Goal: Task Accomplishment & Management: Manage account settings

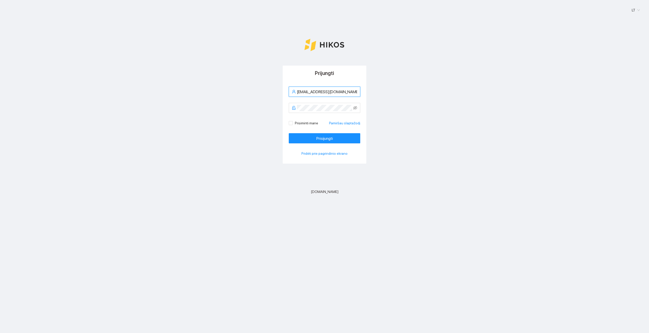
click at [345, 90] on input "indre.adomaityte97@gmailo.com" at bounding box center [327, 92] width 60 height 6
click at [345, 91] on input "indre.adomaityte97@gmailo.com" at bounding box center [327, 92] width 60 height 6
type input "indre.adomaityte97@gmail.com"
click at [328, 138] on span "Prisijungti" at bounding box center [324, 138] width 16 height 6
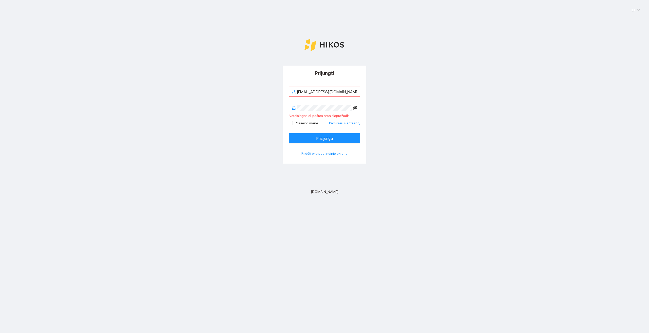
click at [357, 106] on span at bounding box center [325, 108] width 72 height 10
click at [353, 108] on span at bounding box center [325, 108] width 72 height 10
click at [354, 108] on icon "eye-invisible" at bounding box center [355, 108] width 4 height 4
click at [308, 134] on button "Prisijungti" at bounding box center [325, 138] width 72 height 10
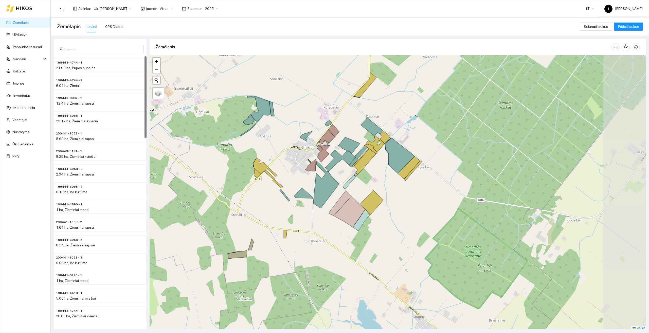
drag, startPoint x: 485, startPoint y: 131, endPoint x: 449, endPoint y: 118, distance: 38.6
click at [449, 118] on div "+ − Nieko nerasta. Bandykite dar kartą. Žemėlapis Palydovas Leaflet" at bounding box center [398, 193] width 496 height 276
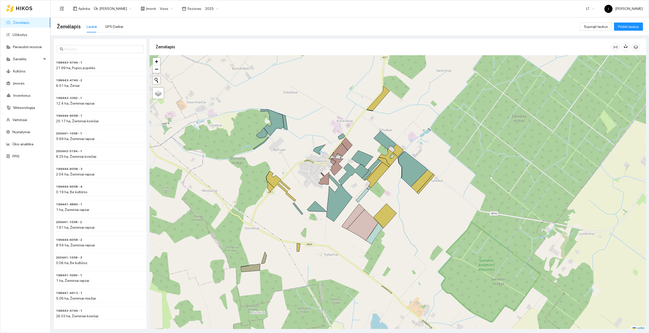
drag, startPoint x: 376, startPoint y: 112, endPoint x: 389, endPoint y: 126, distance: 18.8
click at [389, 126] on div "+ − Nieko nerasta. Bandykite dar kartą. Žemėlapis Palydovas Leaflet" at bounding box center [398, 193] width 496 height 276
click at [28, 46] on link "Panaudoti resursai" at bounding box center [27, 47] width 29 height 4
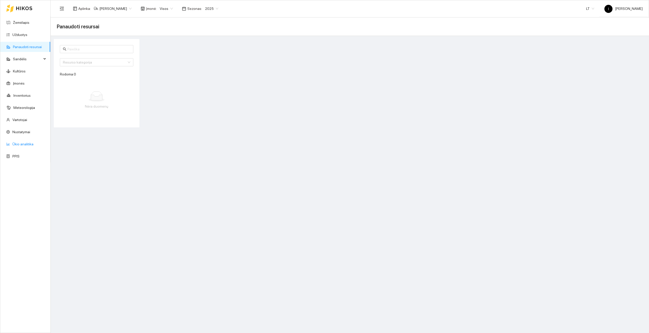
click at [33, 143] on link "Ūkio analitika" at bounding box center [22, 144] width 21 height 4
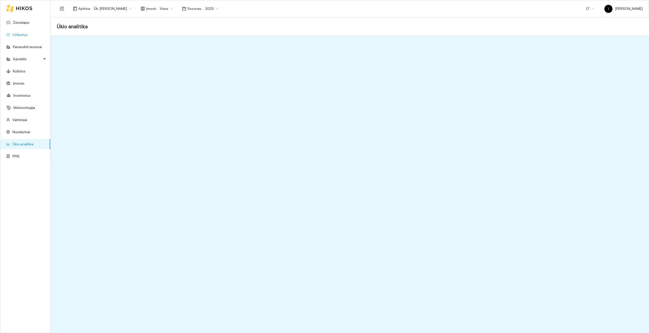
click at [17, 35] on link "Užduotys" at bounding box center [19, 35] width 15 height 4
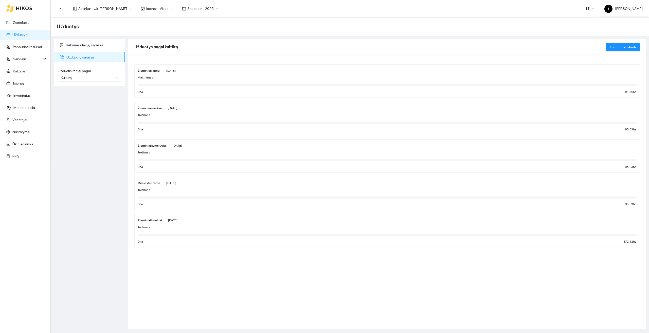
click at [152, 77] on div "Maitinimas" at bounding box center [387, 77] width 499 height 5
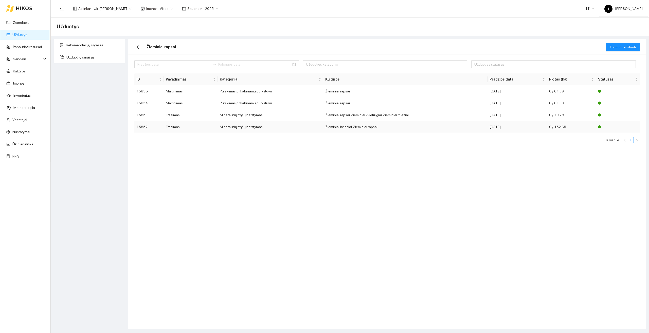
click at [173, 128] on td "Trešimas" at bounding box center [191, 127] width 54 height 12
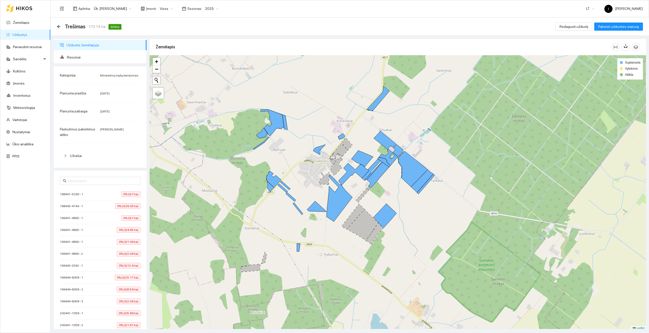
click at [127, 76] on span "Mineralinių trąšų barstymas" at bounding box center [119, 76] width 38 height 4
click at [23, 73] on link "Kultūros" at bounding box center [19, 71] width 13 height 4
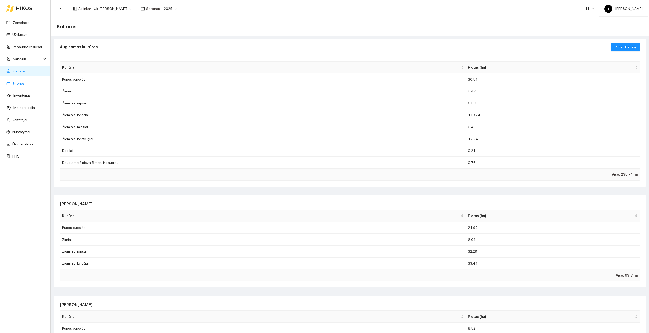
click at [25, 84] on link "Įmonės" at bounding box center [19, 83] width 12 height 4
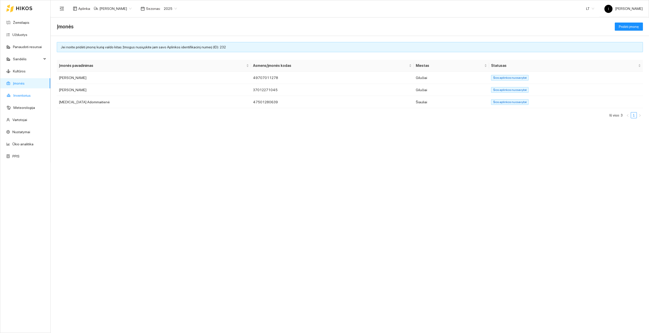
click at [27, 98] on link "Inventorius" at bounding box center [21, 96] width 17 height 4
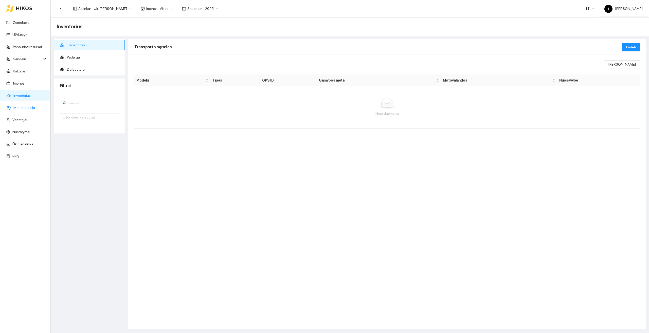
click at [19, 109] on link "Meteorologija" at bounding box center [24, 108] width 22 height 4
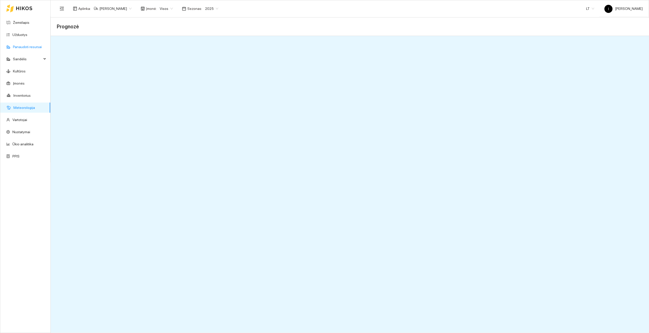
click at [28, 46] on link "Panaudoti resursai" at bounding box center [27, 47] width 29 height 4
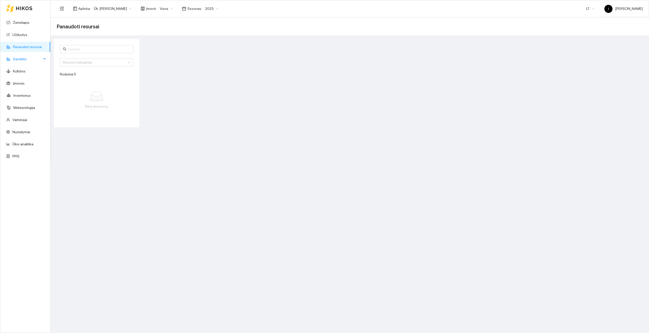
click at [23, 59] on span "Sandėlis" at bounding box center [27, 59] width 29 height 10
click at [17, 108] on link "Pesticidai" at bounding box center [19, 108] width 15 height 4
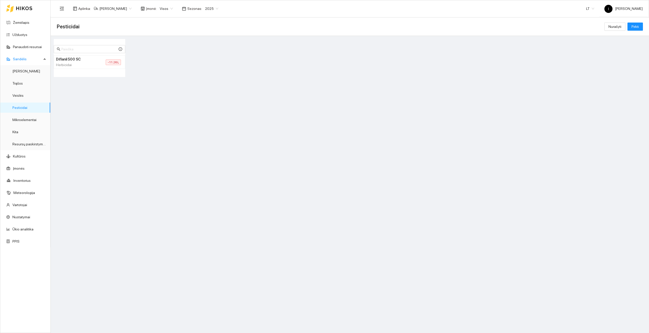
click at [77, 59] on h4 "Diflanil 500 SC" at bounding box center [75, 60] width 38 height 6
click at [18, 130] on link "Kita" at bounding box center [15, 132] width 6 height 4
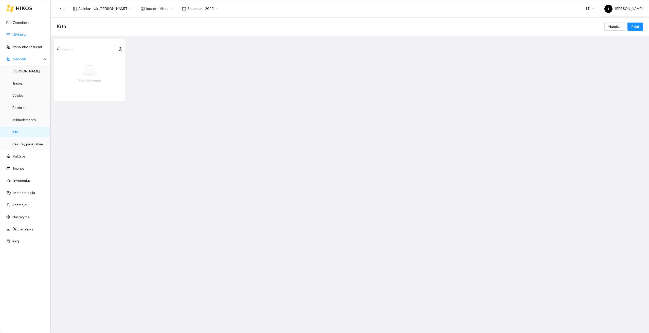
click at [24, 37] on link "Užduotys" at bounding box center [19, 35] width 15 height 4
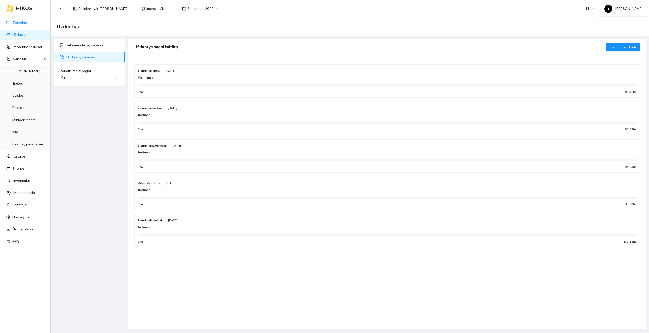
click at [21, 25] on link "Žemėlapis" at bounding box center [21, 23] width 16 height 4
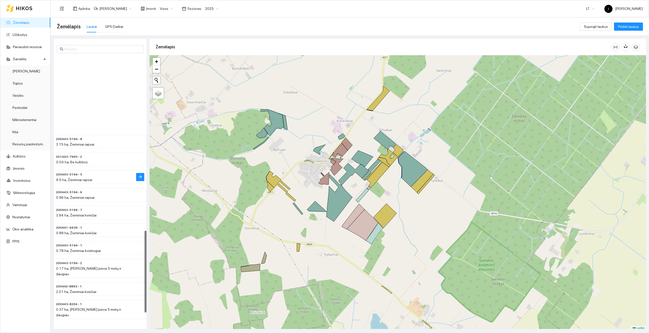
scroll to position [603, 0]
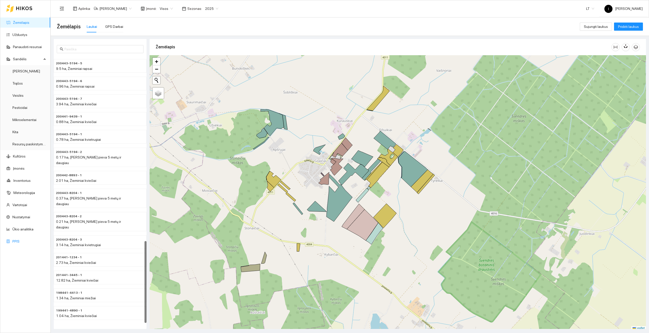
click at [12, 240] on link "PPIS" at bounding box center [15, 242] width 7 height 4
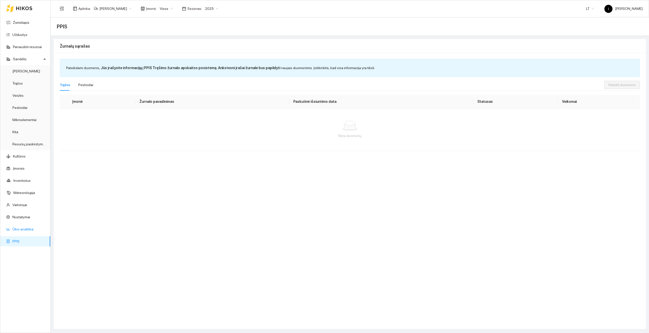
click at [17, 230] on link "Ūkio analitika" at bounding box center [22, 229] width 21 height 4
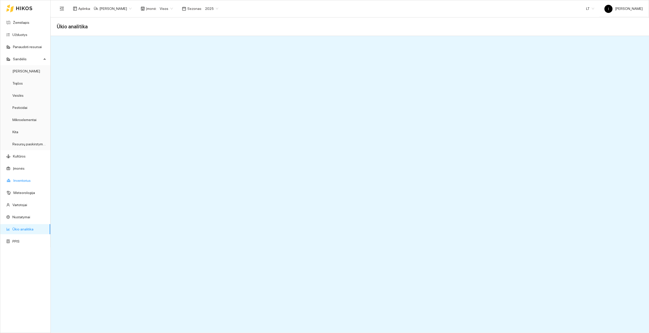
click at [22, 182] on link "Inventorius" at bounding box center [21, 181] width 17 height 4
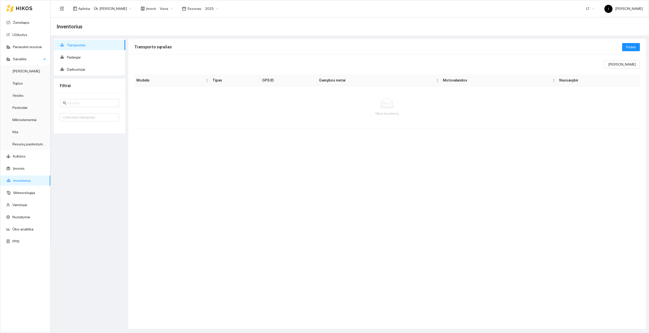
click at [19, 64] on li "Sandėlis Derlius Trąšos Veislės Pesticidai Mikroelementai Kita Resursų paskirst…" at bounding box center [25, 102] width 50 height 96
click at [17, 58] on span "Sandėlis" at bounding box center [27, 59] width 29 height 10
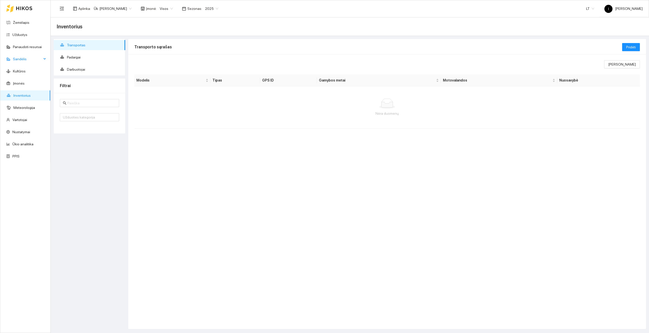
click at [17, 58] on span "Sandėlis" at bounding box center [27, 59] width 29 height 10
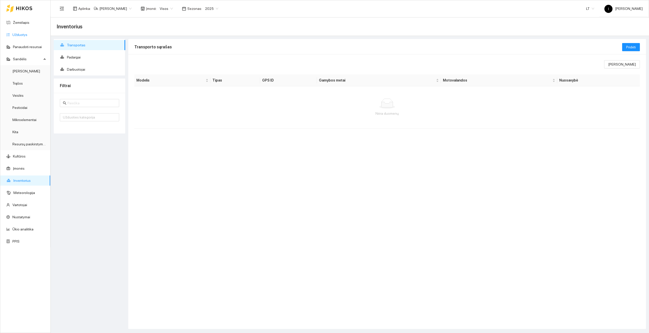
click at [27, 35] on link "Užduotys" at bounding box center [19, 35] width 15 height 4
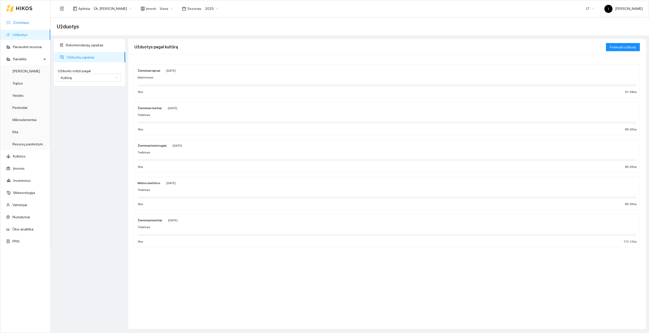
click at [24, 25] on link "Žemėlapis" at bounding box center [21, 23] width 16 height 4
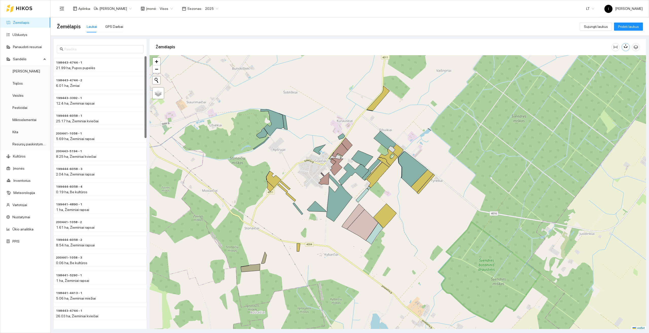
click at [623, 46] on button "button" at bounding box center [626, 47] width 8 height 8
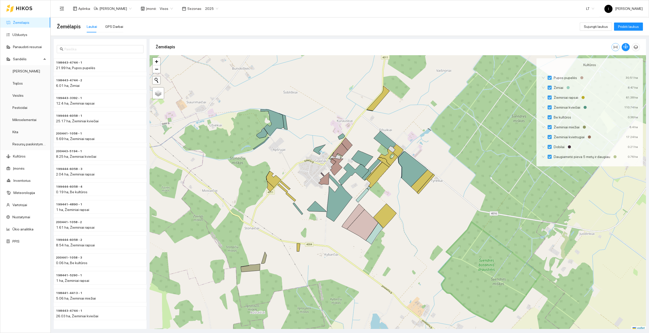
click at [616, 46] on icon "column-width" at bounding box center [616, 47] width 4 height 4
click at [636, 48] on icon "button" at bounding box center [636, 47] width 5 height 5
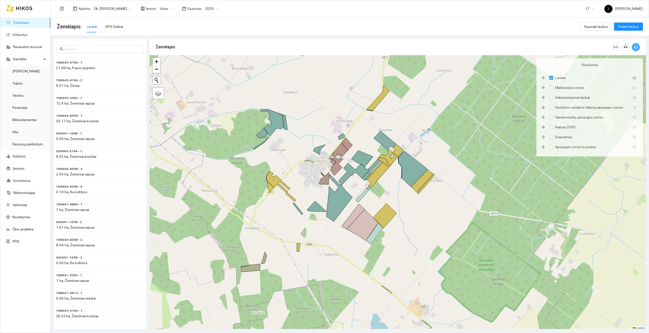
click at [636, 48] on icon "button" at bounding box center [636, 47] width 4 height 4
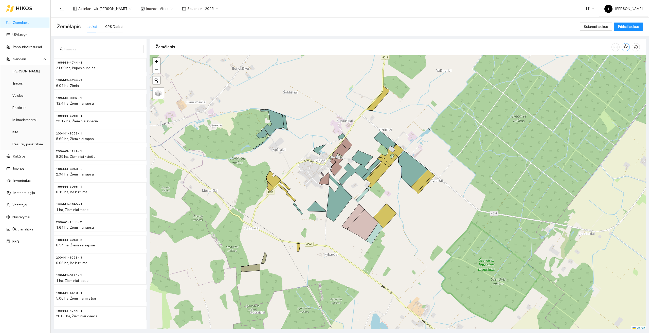
click at [627, 46] on icon "button" at bounding box center [626, 46] width 5 height 5
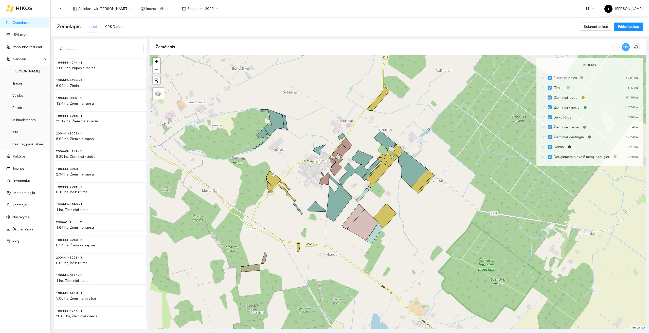
click at [627, 46] on icon "button" at bounding box center [626, 46] width 5 height 5
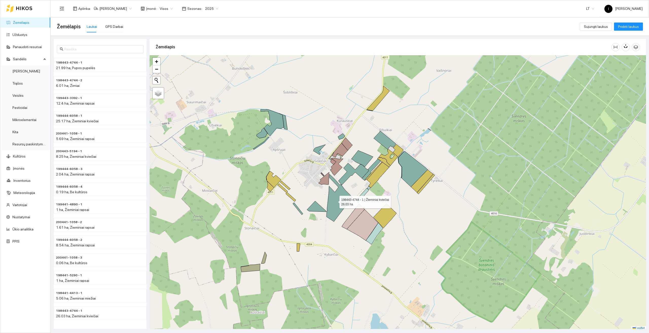
click at [335, 201] on icon at bounding box center [340, 197] width 26 height 47
click at [337, 194] on icon at bounding box center [340, 197] width 26 height 47
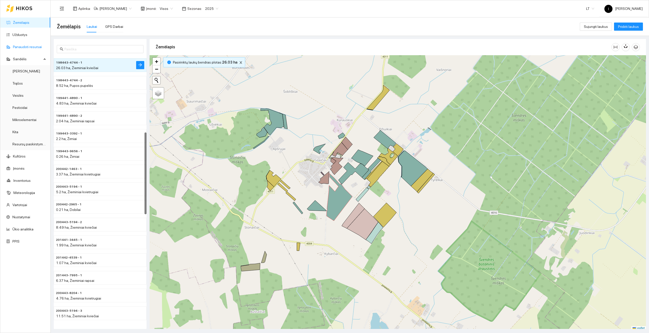
click at [22, 45] on link "Panaudoti resursai" at bounding box center [27, 47] width 29 height 4
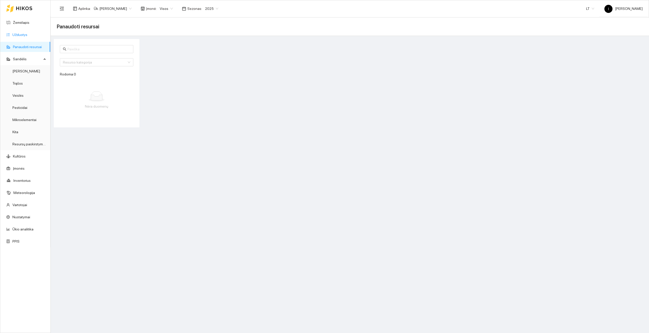
click at [17, 33] on link "Užduotys" at bounding box center [19, 35] width 15 height 4
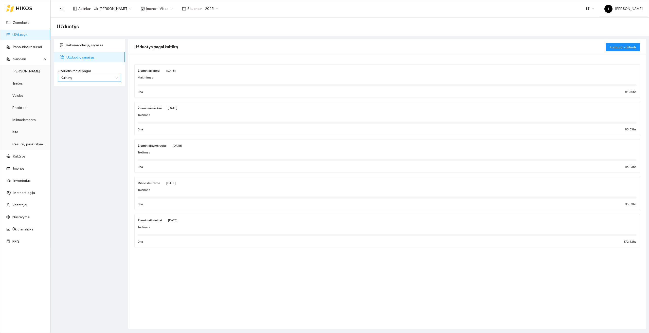
click at [109, 74] on span "Kultūrą" at bounding box center [89, 78] width 57 height 8
click at [106, 73] on label "Užduotis rodyti pagal" at bounding box center [89, 70] width 63 height 5
click at [106, 74] on input "Užduotis rodyti pagal" at bounding box center [88, 78] width 54 height 8
click at [145, 78] on span "Maitinimas" at bounding box center [145, 77] width 15 height 5
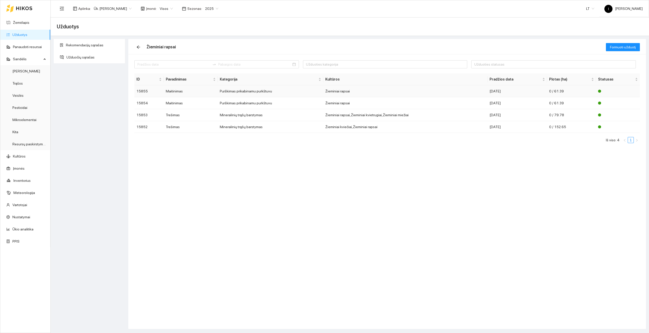
click at [141, 91] on td "15855" at bounding box center [148, 91] width 29 height 12
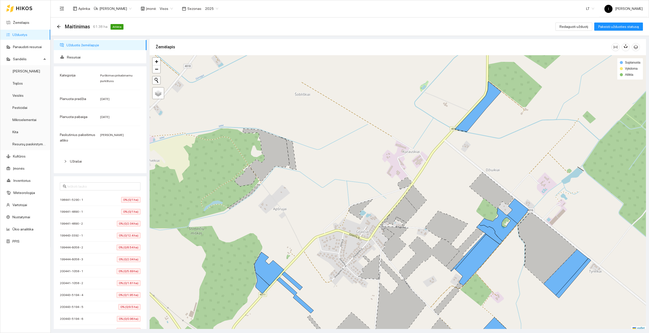
click at [16, 34] on link "Užduotys" at bounding box center [19, 35] width 15 height 4
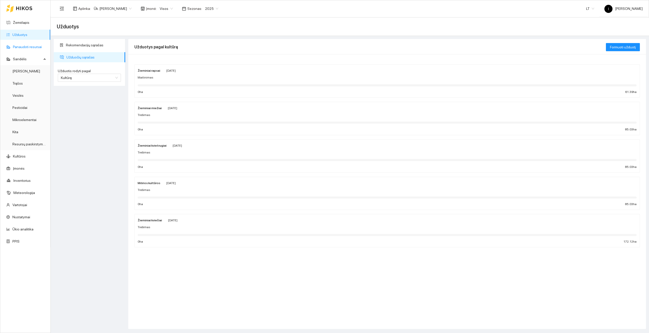
click at [20, 47] on link "Panaudoti resursai" at bounding box center [27, 47] width 29 height 4
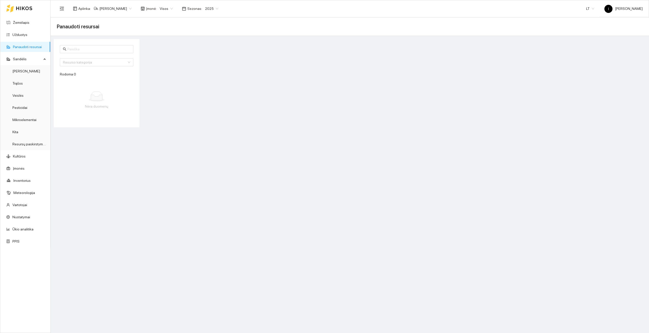
click at [75, 56] on div "Resurso kategorija Rodoma: 0" at bounding box center [97, 61] width 74 height 32
click at [74, 61] on input "search" at bounding box center [95, 63] width 64 height 8
click at [182, 62] on div at bounding box center [394, 83] width 507 height 88
click at [24, 192] on link "Meteorologija" at bounding box center [24, 193] width 22 height 4
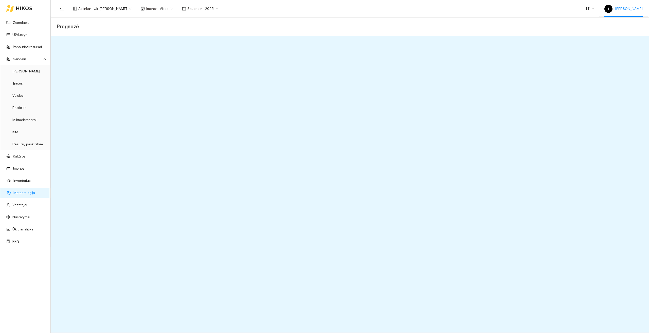
click at [630, 7] on span "I Indrė Adomaitytė" at bounding box center [624, 9] width 38 height 4
click at [619, 26] on span "Atsijungti" at bounding box center [618, 25] width 14 height 4
